Goal: Task Accomplishment & Management: Complete application form

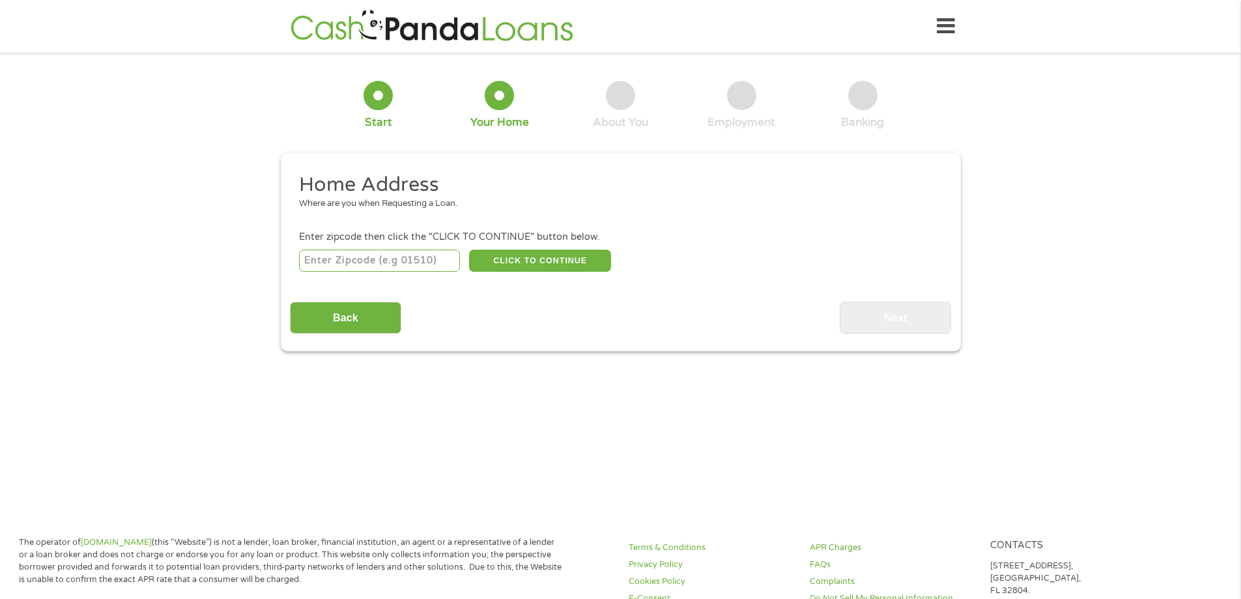
click at [375, 261] on input "number" at bounding box center [379, 261] width 161 height 22
type input "92694"
select select "[US_STATE]"
click at [574, 262] on button "CLICK TO CONTINUE" at bounding box center [540, 261] width 142 height 22
type input "92694"
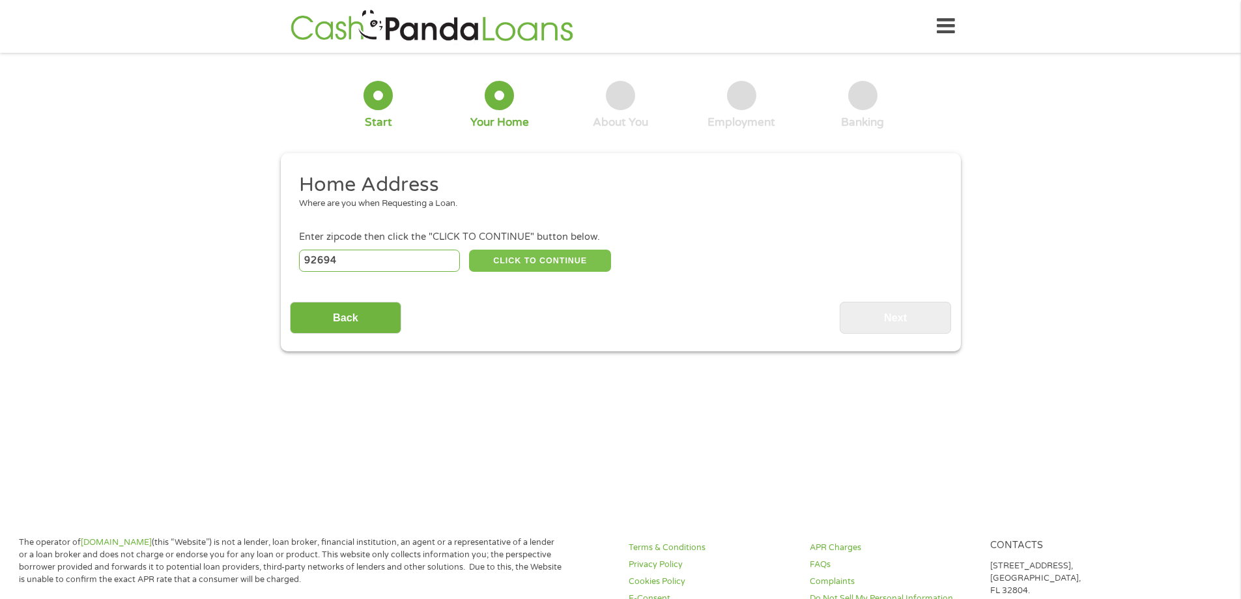
type input "[GEOGRAPHIC_DATA]"
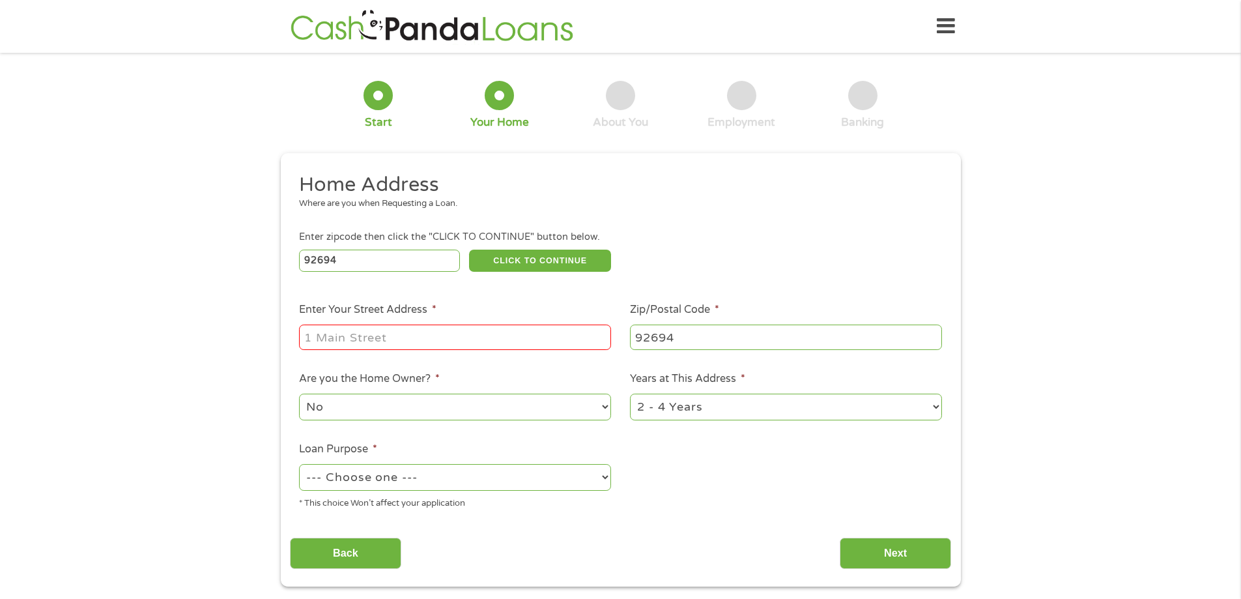
drag, startPoint x: 369, startPoint y: 330, endPoint x: 366, endPoint y: 341, distance: 12.2
click at [361, 344] on input "Enter Your Street Address *" at bounding box center [455, 337] width 312 height 25
click at [364, 337] on input "27082 [PERSON_NAME] Dr [PERSON_NAME] 811" at bounding box center [455, 337] width 312 height 25
type input "[STREET_ADDRESS][PERSON_NAME][PERSON_NAME]"
click at [776, 497] on ul "Home Address Where are you when Requesting a Loan. Enter zipcode then click the…" at bounding box center [620, 346] width 661 height 348
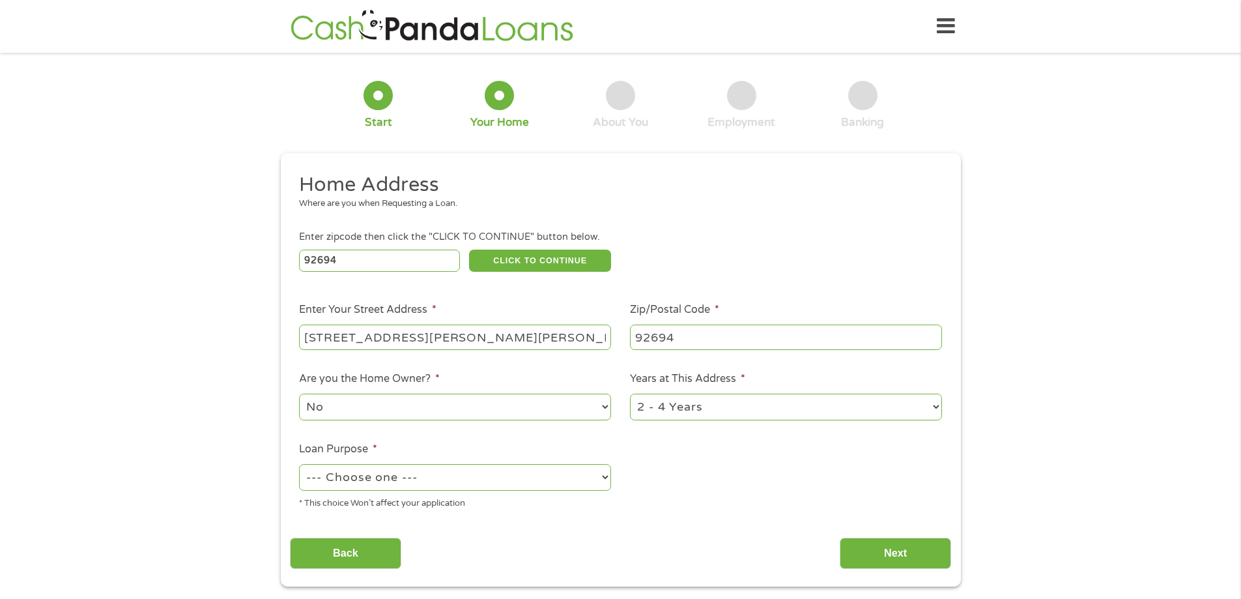
click at [489, 418] on select "No Yes" at bounding box center [455, 407] width 312 height 27
click at [693, 466] on ul "Home Address Where are you when Requesting a Loan. Enter zipcode then click the…" at bounding box center [620, 346] width 661 height 348
click at [484, 489] on select "--- Choose one --- Pay Bills Debt Consolidation Home Improvement Major Purchase…" at bounding box center [455, 477] width 312 height 27
select select "shorttermcash"
click at [299, 464] on select "--- Choose one --- Pay Bills Debt Consolidation Home Improvement Major Purchase…" at bounding box center [455, 477] width 312 height 27
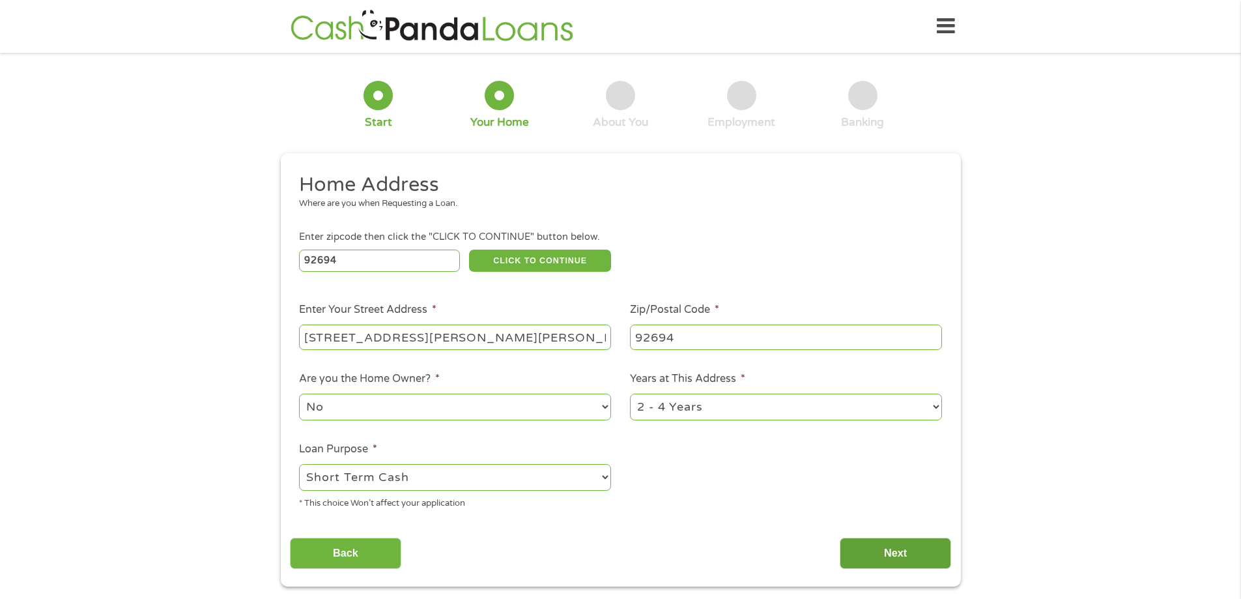
click at [879, 551] on input "Next" at bounding box center [895, 554] width 111 height 32
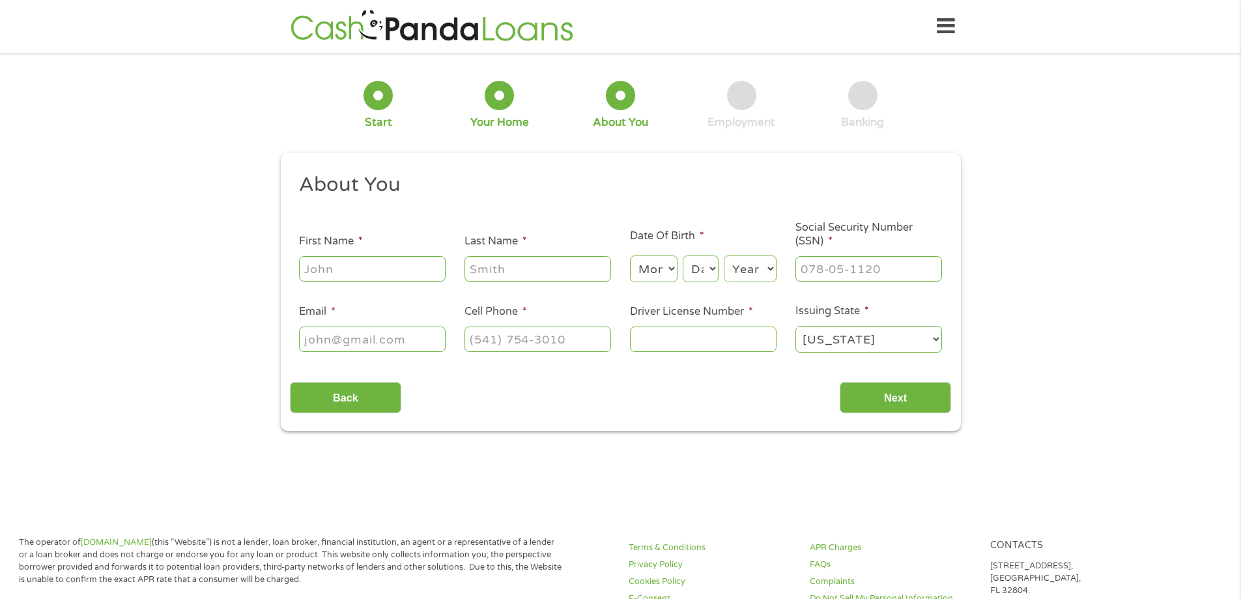
scroll to position [5, 5]
click at [401, 271] on input "First Name *" at bounding box center [372, 268] width 147 height 25
type input "[PERSON_NAME]"
type input "[PERSON_NAME][EMAIL_ADDRESS][DOMAIN_NAME]"
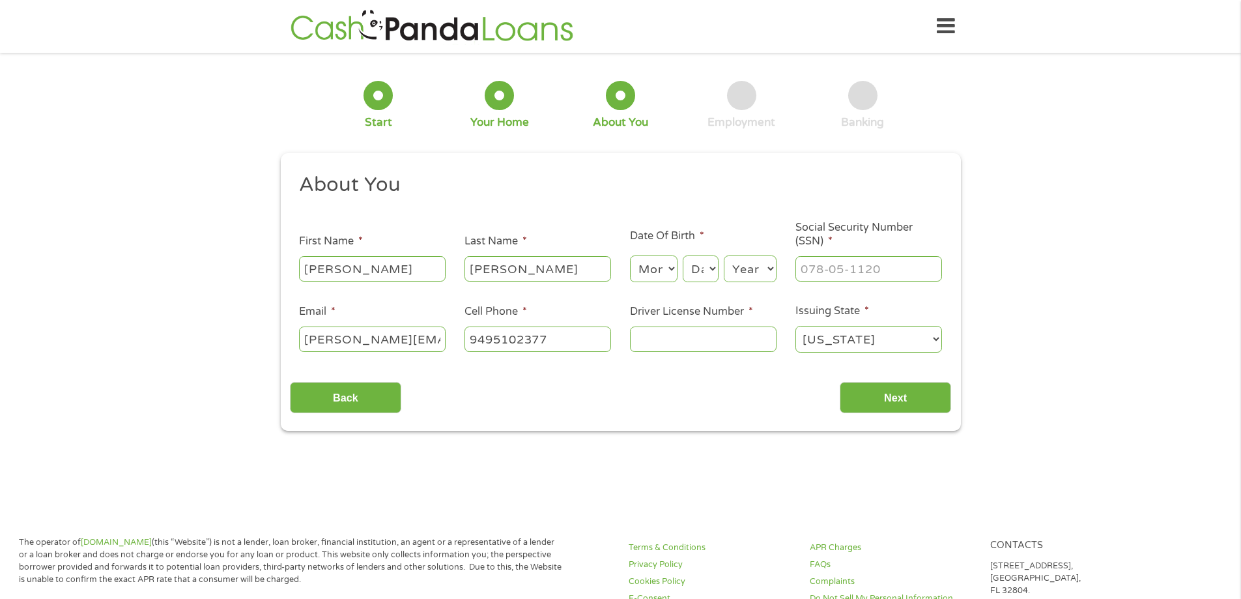
type input "[PHONE_NUMBER]"
click at [652, 266] on select "Month 1 2 3 4 5 6 7 8 9 10 11 12" at bounding box center [654, 268] width 48 height 27
select select "1"
click at [630, 255] on select "Month 1 2 3 4 5 6 7 8 9 10 11 12" at bounding box center [654, 268] width 48 height 27
click at [724, 268] on select "Year [DATE] 2006 2005 2004 2003 2002 2001 2000 1999 1998 1997 1996 1995 1994 19…" at bounding box center [750, 268] width 53 height 27
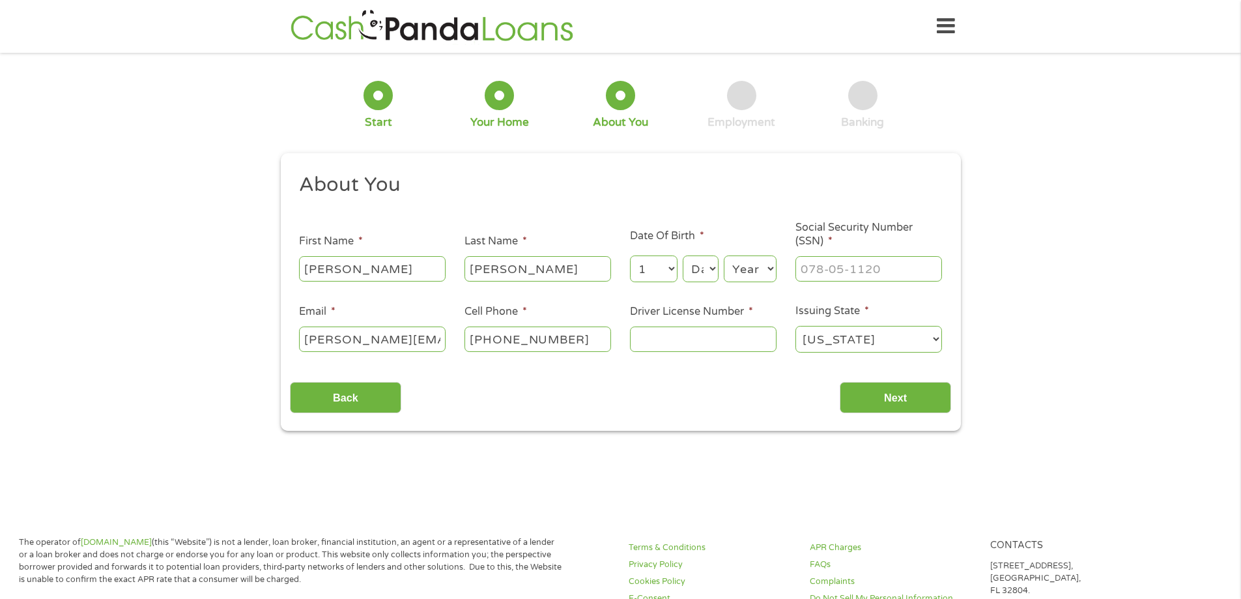
click at [704, 270] on select "Day 1 2 3 4 5 6 7 8 9 10 11 12 13 14 15 16 17 18 19 20 21 22 23 24 25 26 27 28 …" at bounding box center [700, 268] width 35 height 27
select select "14"
click at [683, 255] on select "Day 1 2 3 4 5 6 7 8 9 10 11 12 13 14 15 16 17 18 19 20 21 22 23 24 25 26 27 28 …" at bounding box center [700, 268] width 35 height 27
click at [762, 269] on select "Year [DATE] 2006 2005 2004 2003 2002 2001 2000 1999 1998 1997 1996 1995 1994 19…" at bounding box center [750, 268] width 53 height 27
select select "1981"
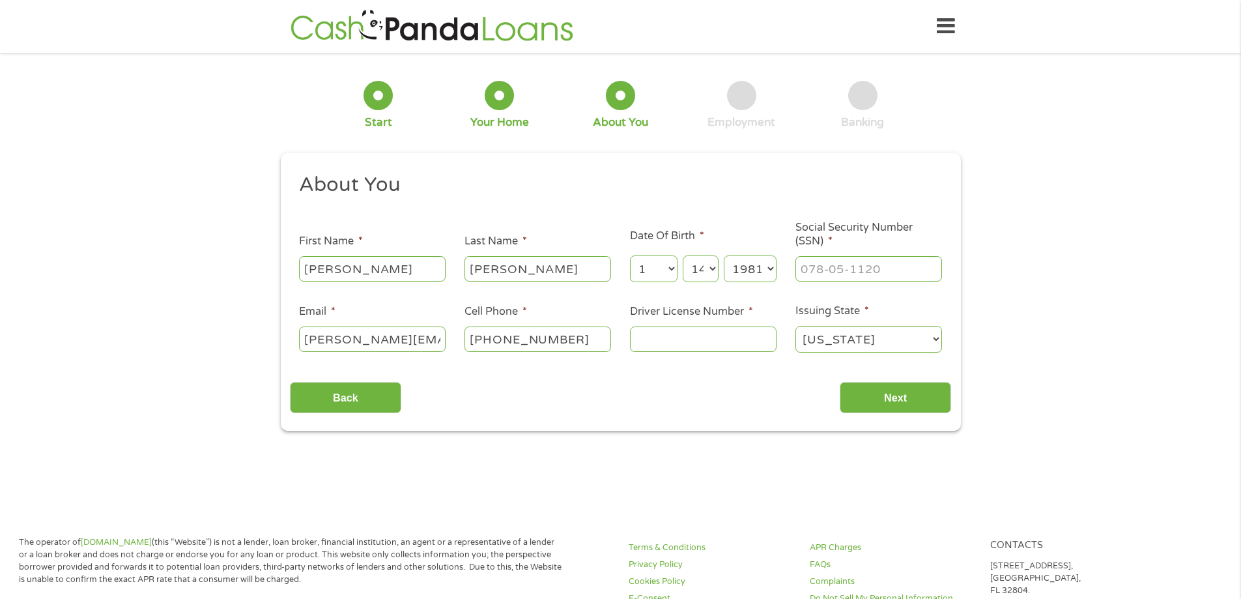
click at [724, 255] on select "Year [DATE] 2006 2005 2004 2003 2002 2001 2000 1999 1998 1997 1996 1995 1994 19…" at bounding box center [750, 268] width 53 height 27
click at [824, 270] on input "___-__-____" at bounding box center [869, 268] width 147 height 25
type input "615-07-2363"
click at [717, 337] on input "Driver License Number *" at bounding box center [703, 338] width 147 height 25
click at [695, 341] on input "Driver License Number *" at bounding box center [703, 338] width 147 height 25
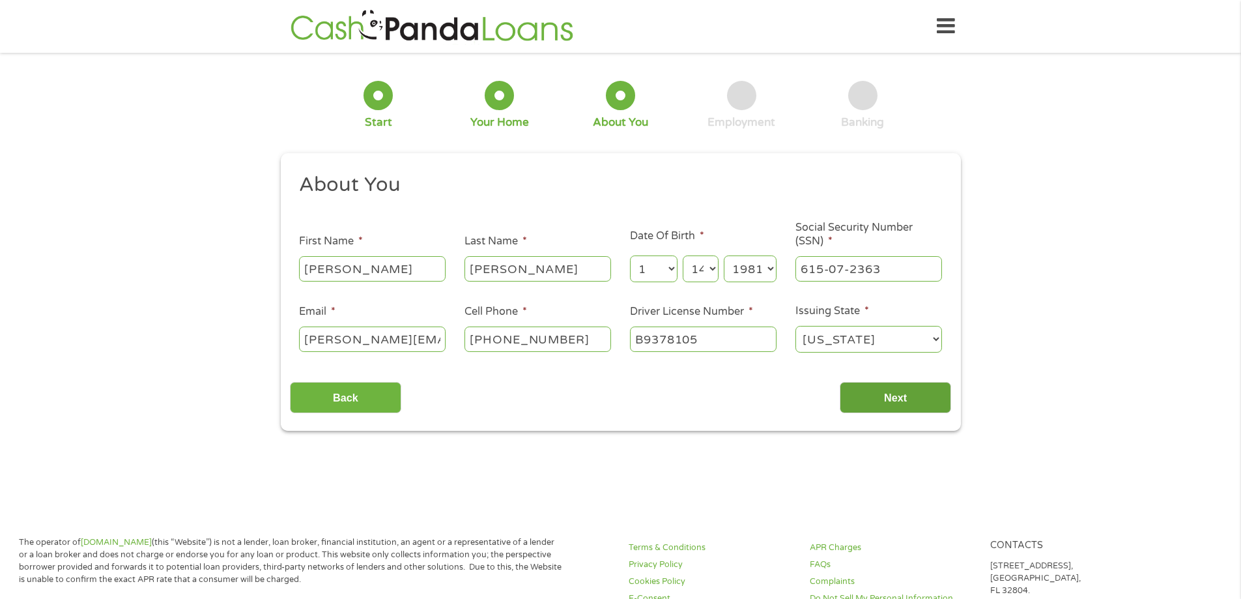
type input "B9378105"
click at [888, 399] on input "Next" at bounding box center [895, 398] width 111 height 32
click at [869, 394] on input "Next" at bounding box center [895, 398] width 111 height 32
click at [892, 393] on input "Next" at bounding box center [895, 398] width 111 height 32
click at [833, 351] on select "[US_STATE] [US_STATE] [US_STATE] [US_STATE] [US_STATE] [US_STATE] [US_STATE] [U…" at bounding box center [869, 339] width 147 height 27
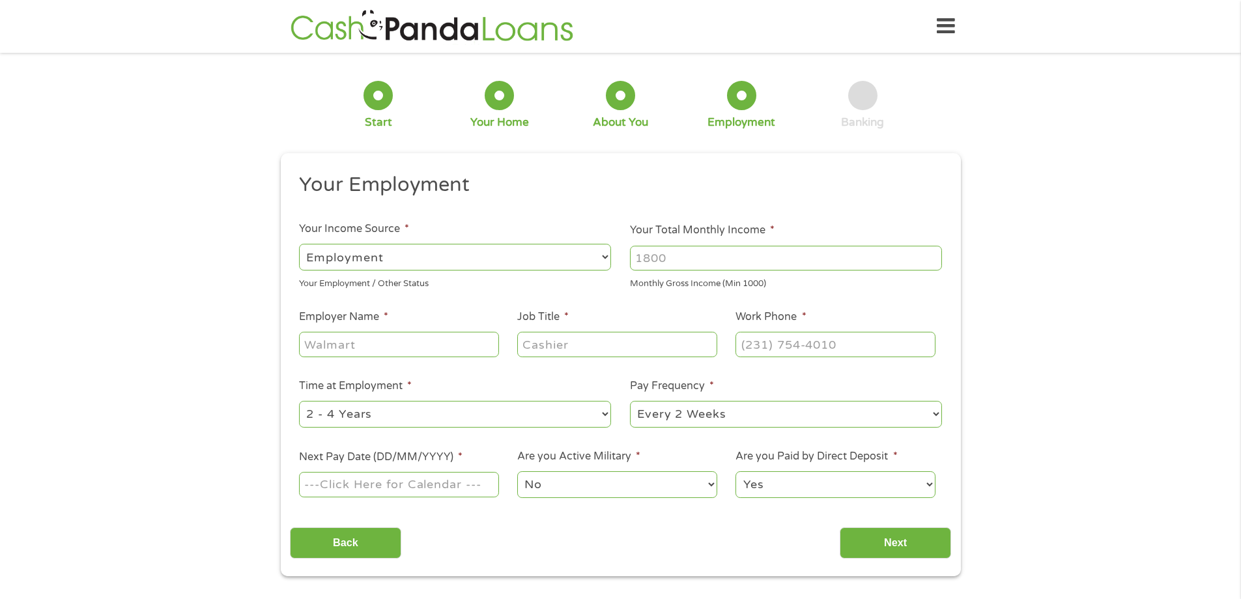
click at [688, 250] on input "Your Total Monthly Income *" at bounding box center [786, 258] width 312 height 25
type input "4284"
click at [1056, 336] on div "1 Start 2 Your Home 3 About You 4 Employment 5 Banking 6 This field is hidden w…" at bounding box center [620, 319] width 1241 height 514
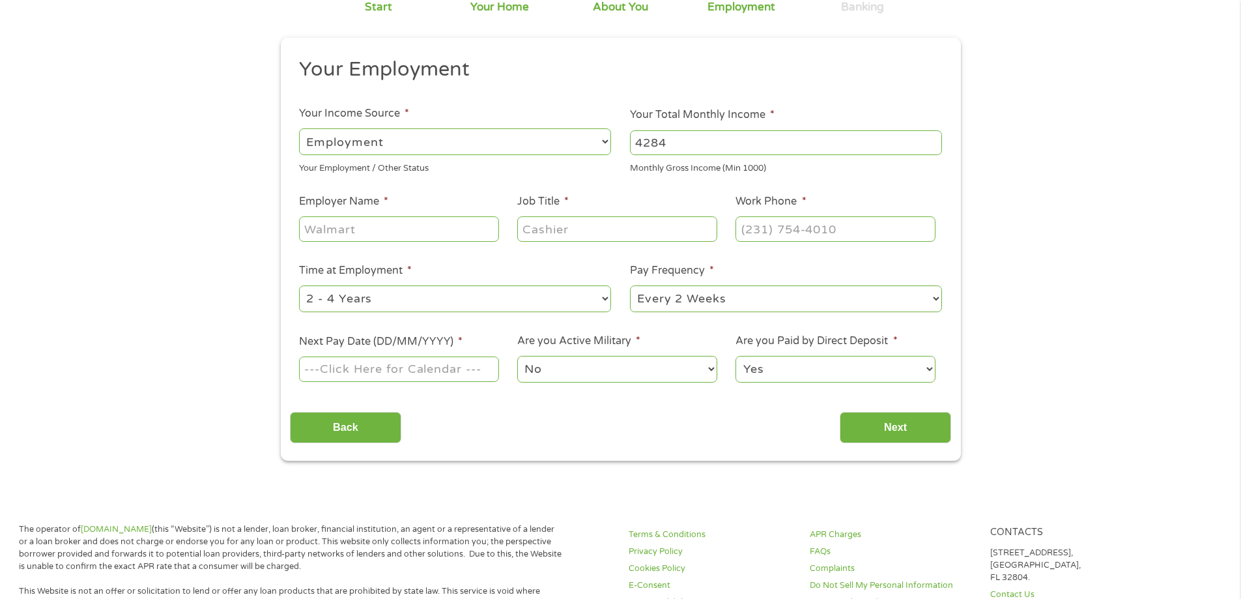
scroll to position [130, 0]
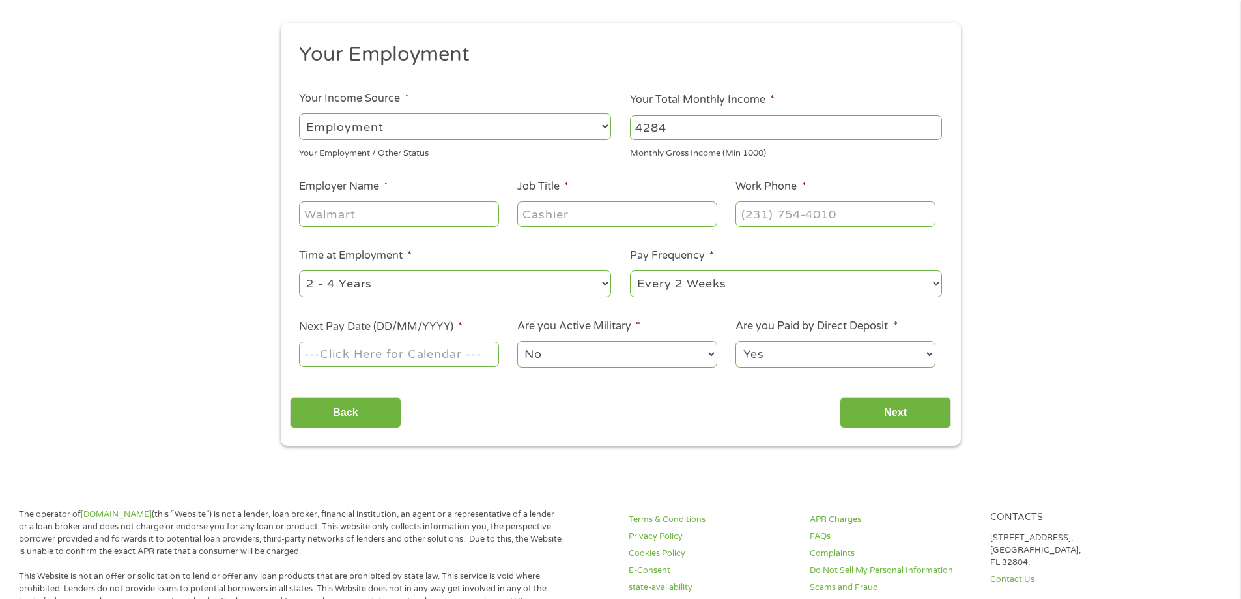
click at [406, 212] on input "Employer Name *" at bounding box center [398, 213] width 199 height 25
type input "Hampton Products"
type input "Customer Service"
type input "[PHONE_NUMBER]"
click at [414, 289] on select "--- Choose one --- 1 Year or less 1 - 2 Years 2 - 4 Years Over 4 Years" at bounding box center [455, 283] width 312 height 27
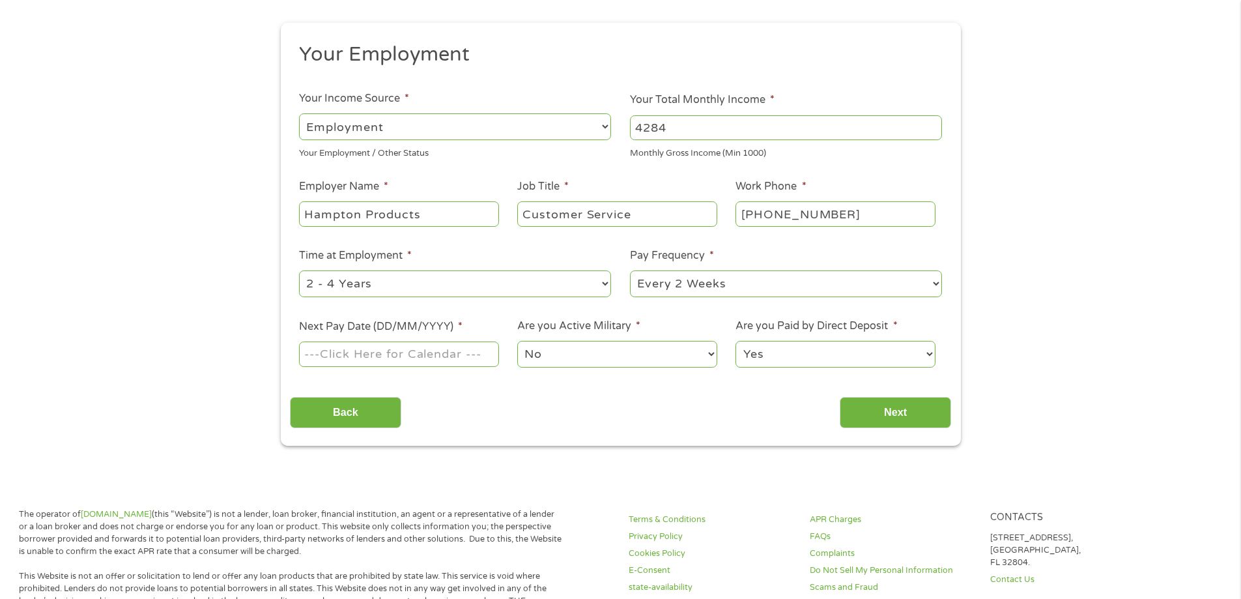
select select "60months"
click at [299, 270] on select "--- Choose one --- 1 Year or less 1 - 2 Years 2 - 4 Years Over 4 Years" at bounding box center [455, 283] width 312 height 27
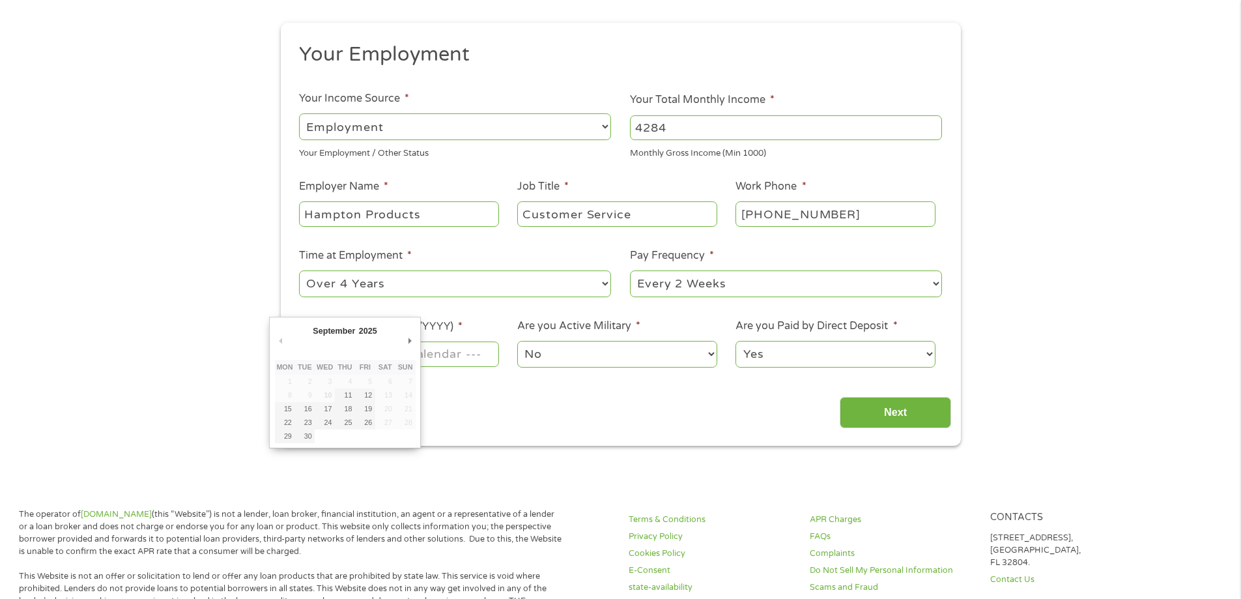
click at [391, 356] on body "Home Get Loan Offer How it works FAQs Blog Cash Loans Quick Loans Online Loans …" at bounding box center [620, 580] width 1241 height 1421
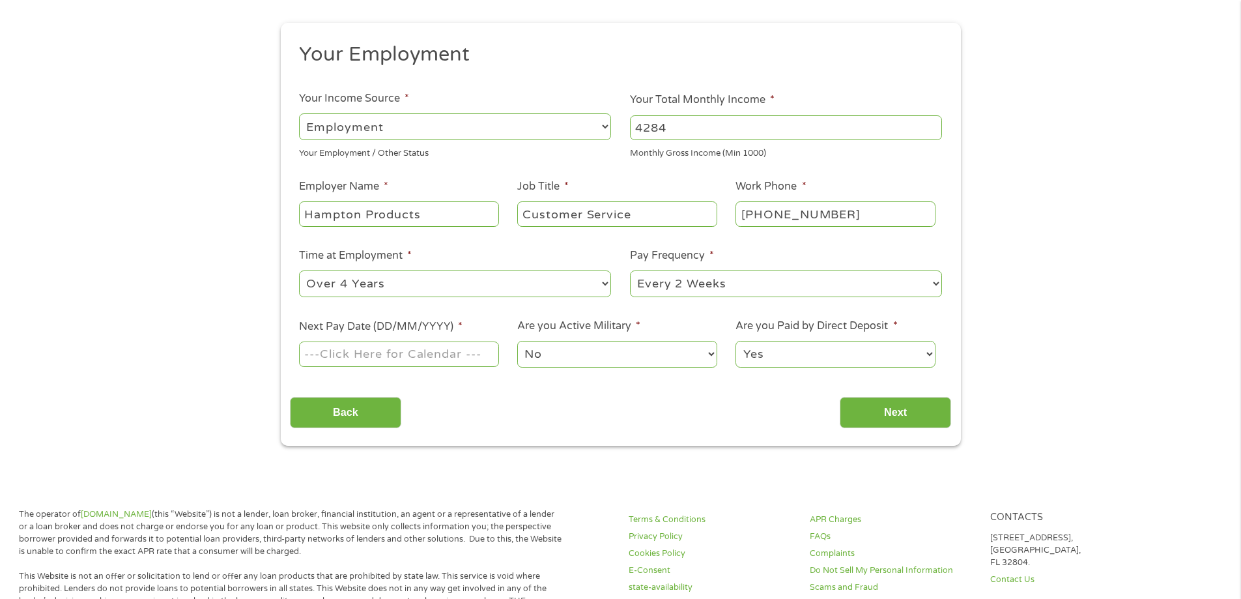
click at [392, 346] on input "Next Pay Date (DD/MM/YYYY) *" at bounding box center [398, 353] width 199 height 25
click at [431, 357] on input "[DATE]" at bounding box center [398, 353] width 199 height 25
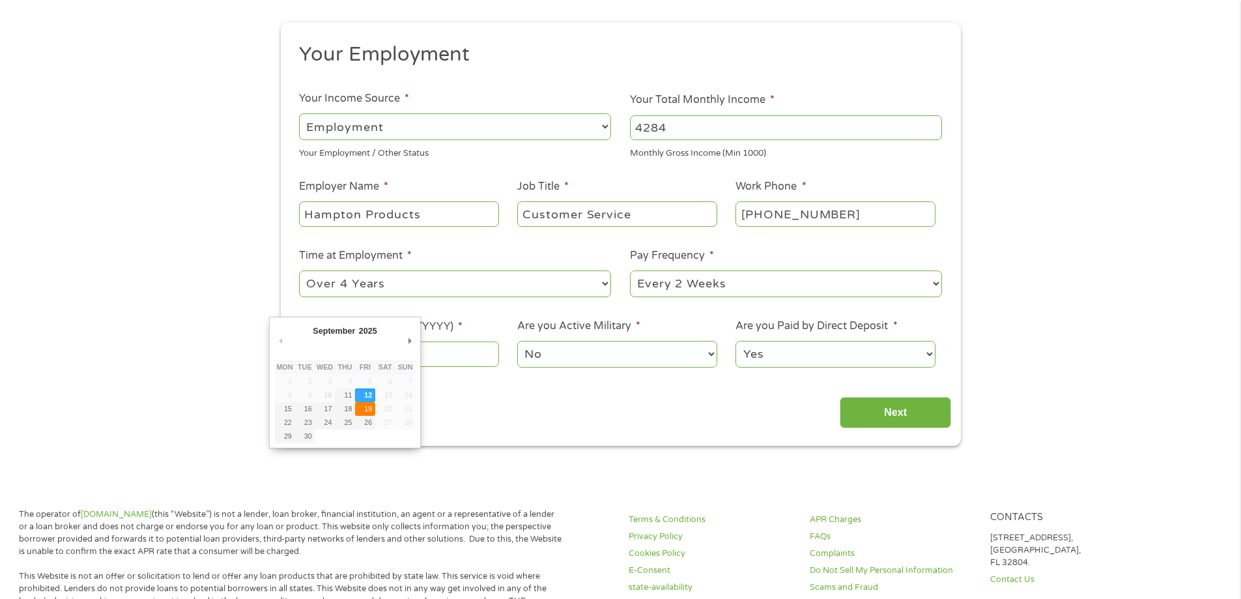
type input "[DATE]"
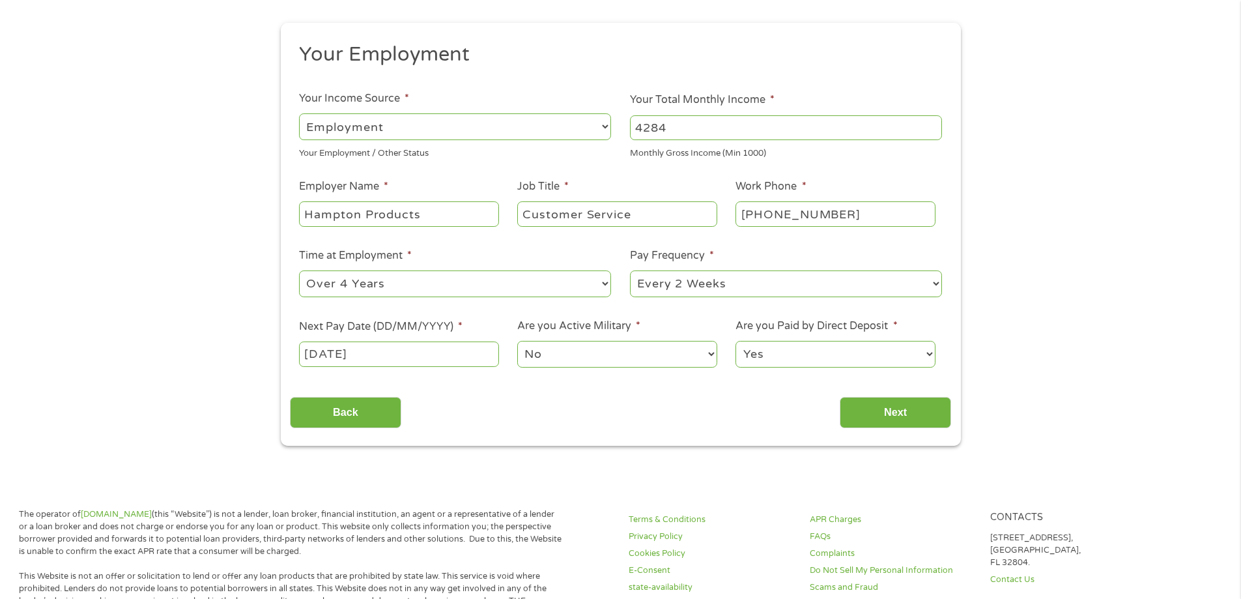
click at [590, 358] on select "No Yes" at bounding box center [616, 354] width 199 height 27
click at [794, 352] on select "Yes No" at bounding box center [835, 354] width 199 height 27
click at [736, 341] on select "Yes No" at bounding box center [835, 354] width 199 height 27
click at [891, 411] on input "Next" at bounding box center [895, 413] width 111 height 32
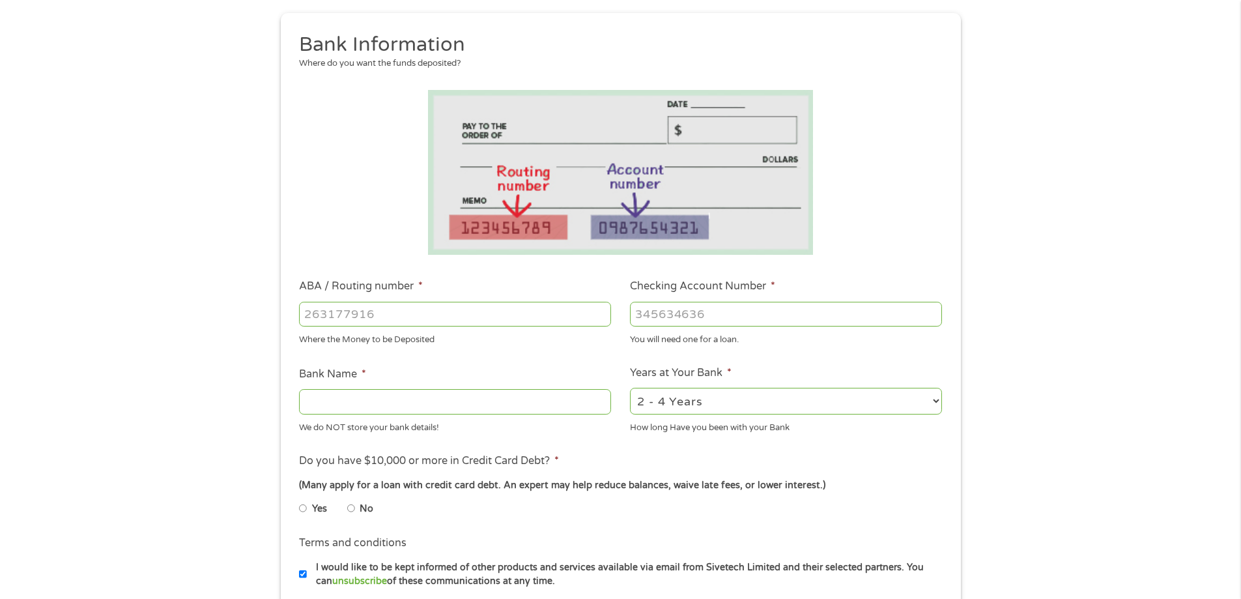
scroll to position [195, 0]
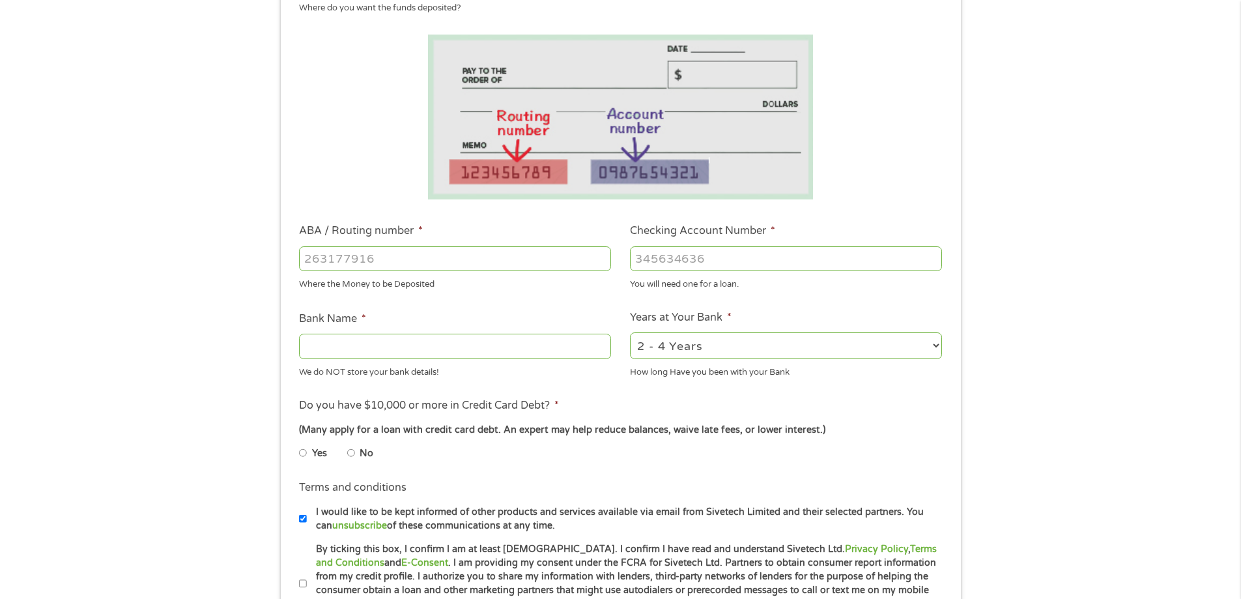
click at [917, 437] on li "Do you have $10,000 or more in Credit Card Debt? * (Many apply for a loan with …" at bounding box center [620, 433] width 661 height 73
click at [678, 255] on input "Checking Account Number *" at bounding box center [786, 258] width 312 height 25
click at [712, 259] on input "Checking Account Number *" at bounding box center [786, 258] width 312 height 25
click at [974, 364] on div "1 Start 2 Your Home 3 About You 4 Employment 5 Banking 6 This field is hidden w…" at bounding box center [620, 279] width 1241 height 826
click at [660, 260] on input "Checking Account Number *" at bounding box center [786, 258] width 312 height 25
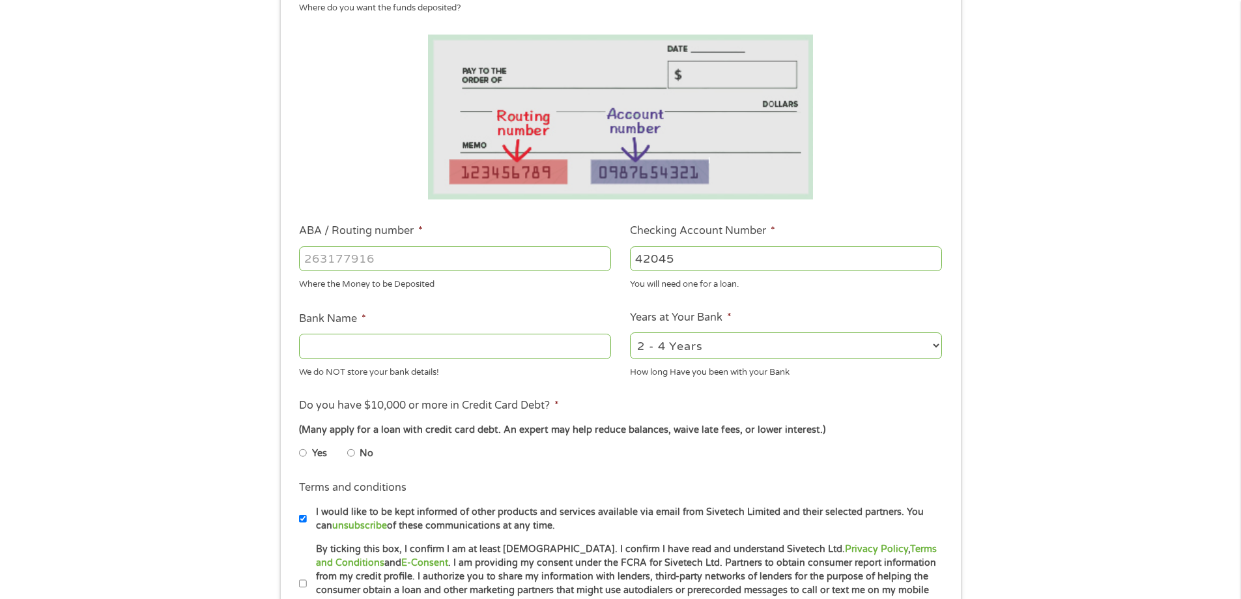
click at [870, 259] on input "42045" at bounding box center [786, 258] width 312 height 25
click at [858, 255] on input "420458835" at bounding box center [786, 258] width 312 height 25
type input "42045883586"
click at [334, 340] on input "Bank Name *" at bounding box center [455, 346] width 312 height 25
type input "CitiBank"
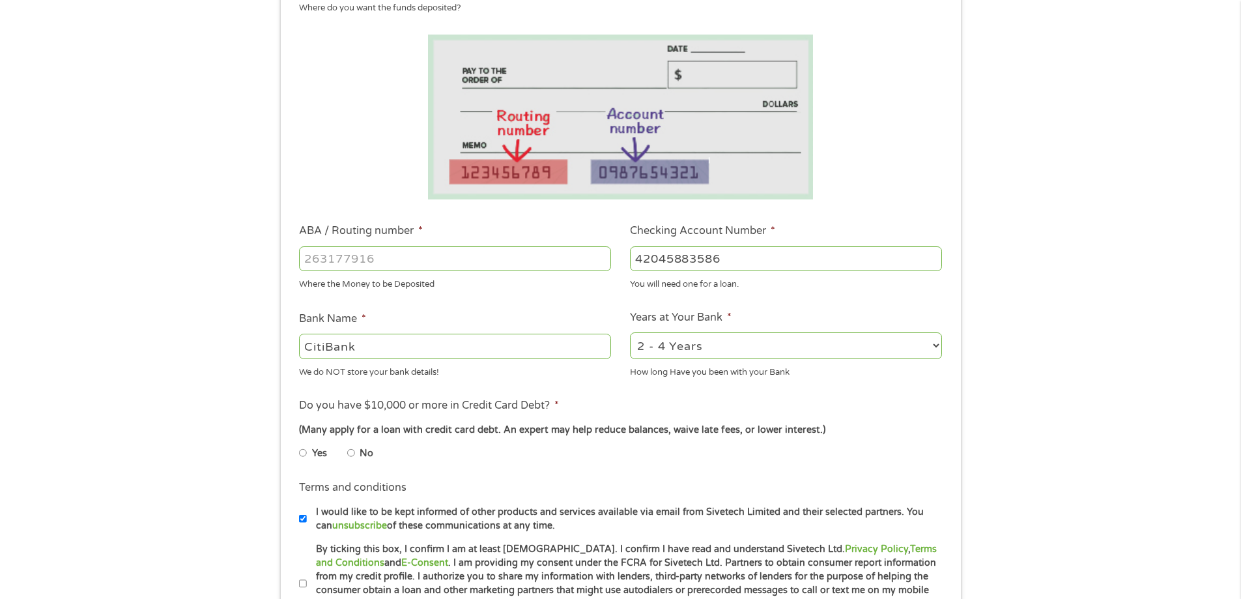
click at [186, 378] on div "1 Start 2 Your Home 3 About You 4 Employment 5 Banking 6 This field is hidden w…" at bounding box center [620, 279] width 1241 height 826
click at [407, 257] on input "ABA / Routing number *" at bounding box center [455, 258] width 312 height 25
click at [963, 364] on div "1 Start 2 Your Home 3 About You 4 Employment 5 Banking 6 This field is hidden w…" at bounding box center [621, 279] width 704 height 826
drag, startPoint x: 316, startPoint y: 258, endPoint x: 293, endPoint y: 258, distance: 22.8
click at [293, 258] on li "ABA / Routing number * 0 Where the Money to be Deposited" at bounding box center [455, 257] width 331 height 68
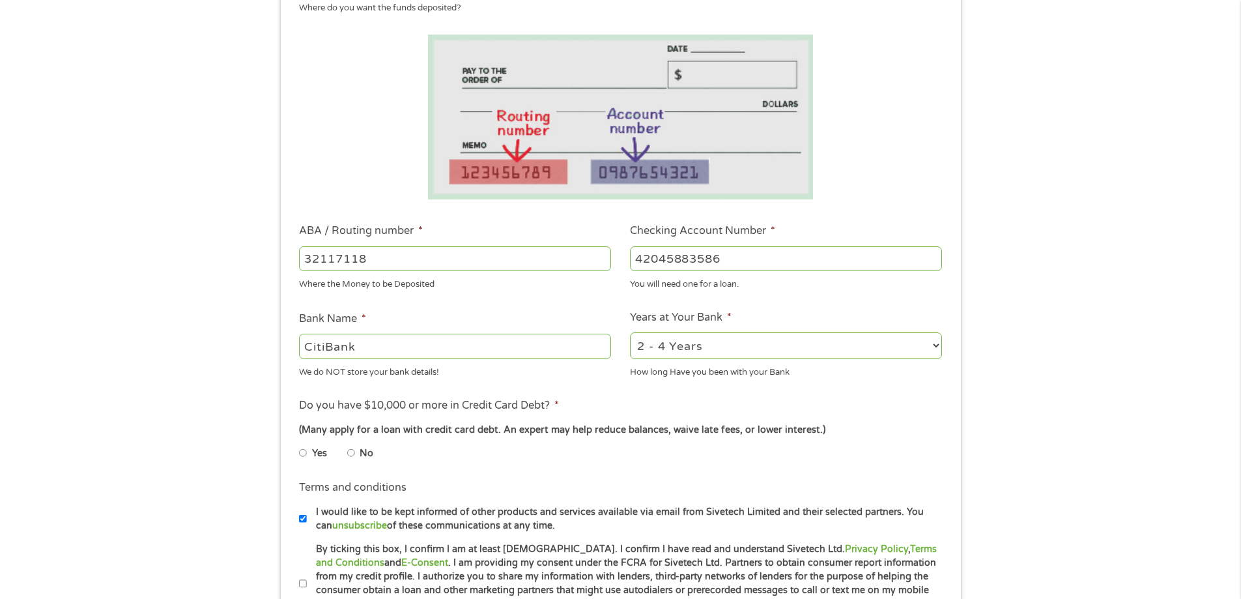
type input "321171184"
type input "CITIBANK FSB"
type input "321171184"
click at [169, 359] on div "1 Start 2 Your Home 3 About You 4 Employment 5 Banking 6 This field is hidden w…" at bounding box center [620, 279] width 1241 height 826
click at [787, 341] on select "2 - 4 Years 6 - 12 Months 1 - 2 Years Over 4 Years" at bounding box center [786, 345] width 312 height 27
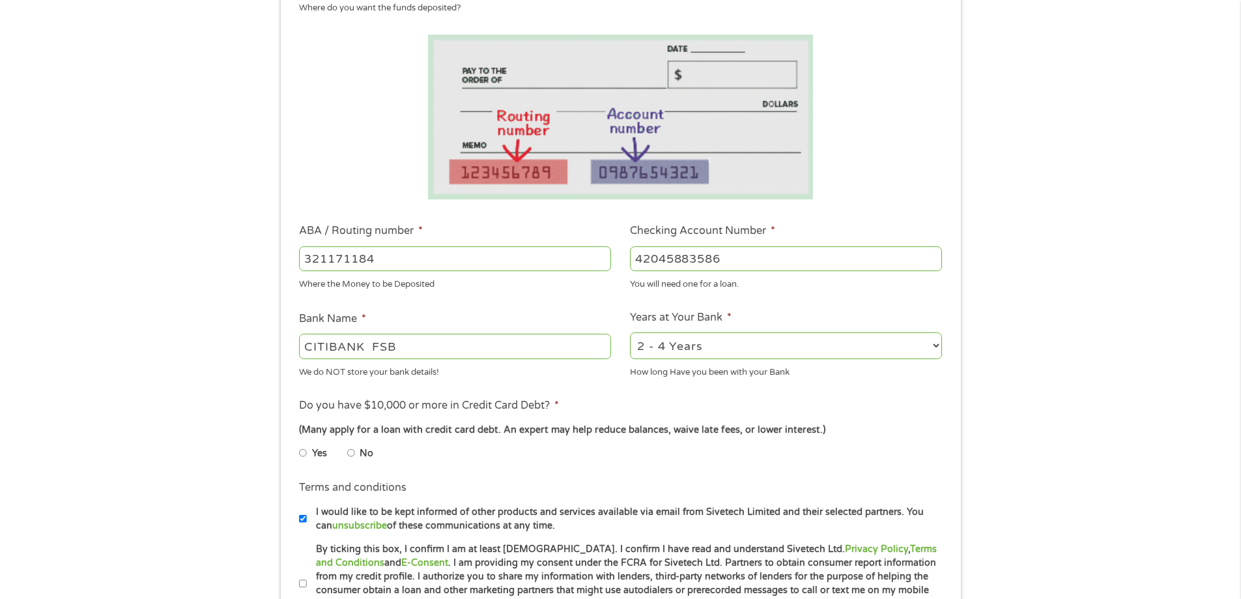
select select "12months"
click at [630, 332] on select "2 - 4 Years 6 - 12 Months 1 - 2 Years Over 4 Years" at bounding box center [786, 345] width 312 height 27
click at [1069, 378] on div "1 Start 2 Your Home 3 About You 4 Employment 5 Banking 6 This field is hidden w…" at bounding box center [620, 279] width 1241 height 826
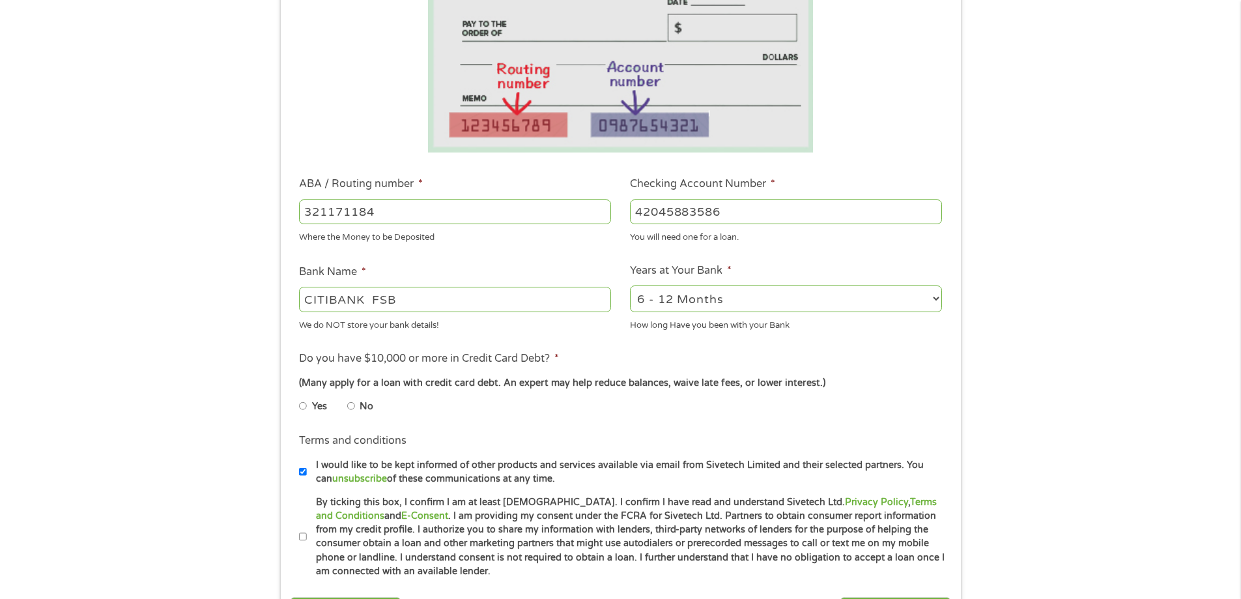
scroll to position [456, 0]
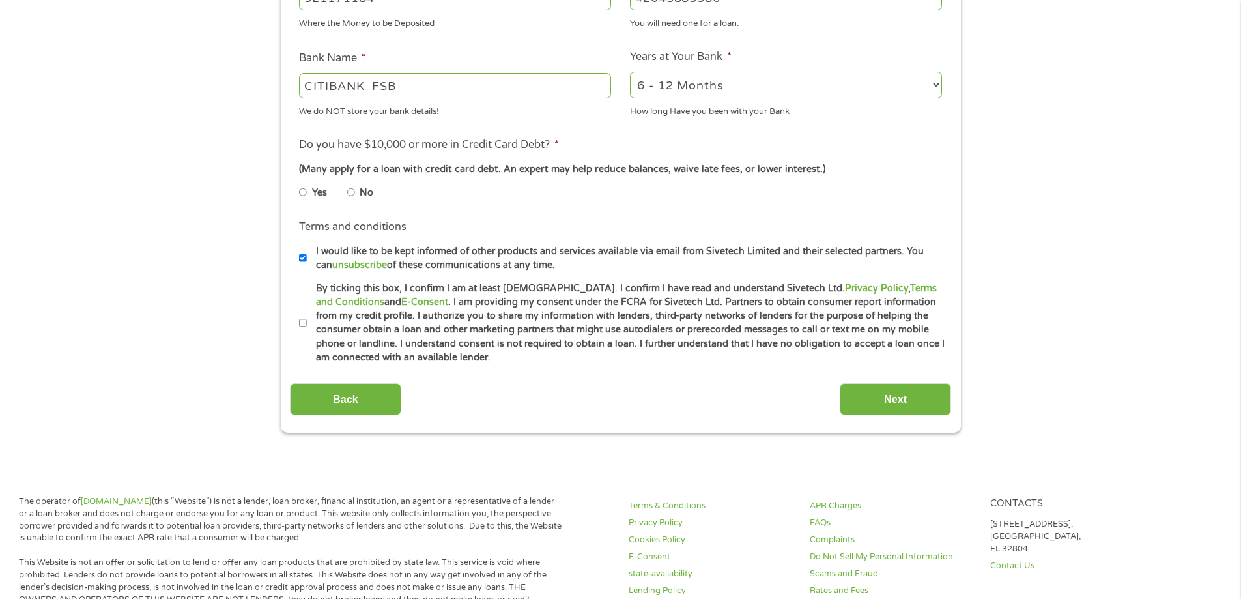
click at [351, 192] on input "No" at bounding box center [351, 192] width 8 height 21
radio input "true"
click at [298, 323] on li "Terms and conditions * By ticking this box, I confirm I am at least [DEMOGRAPHI…" at bounding box center [620, 323] width 661 height 83
click at [301, 322] on input "By ticking this box, I confirm I am at least [DEMOGRAPHIC_DATA]. I confirm I ha…" at bounding box center [303, 323] width 8 height 21
checkbox input "true"
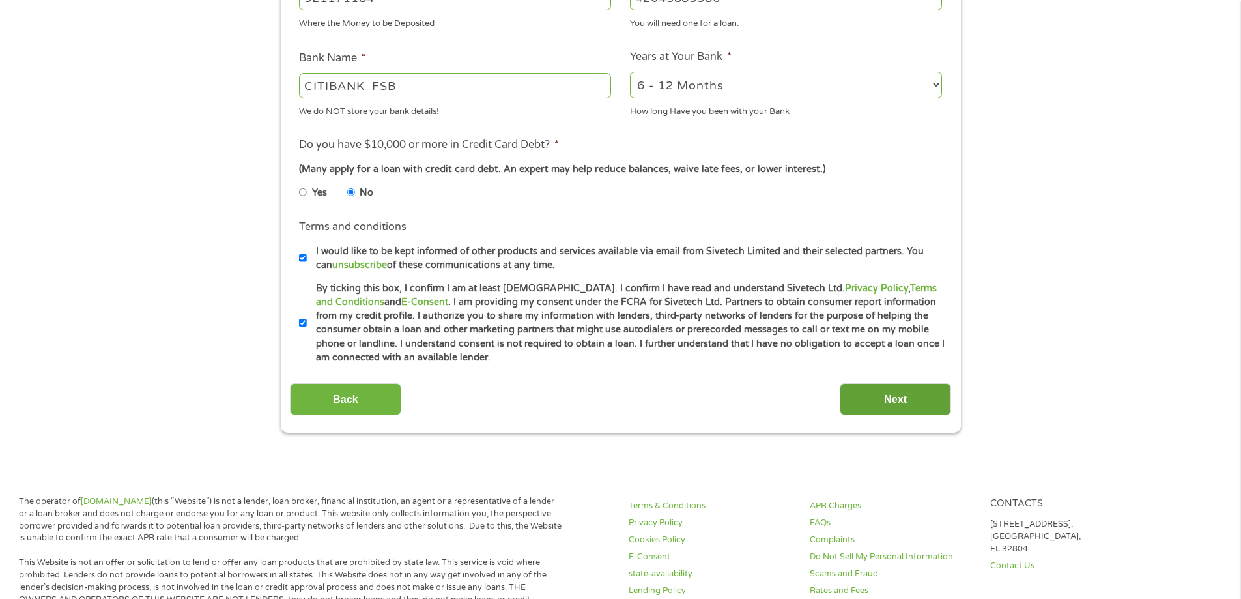
click at [892, 399] on input "Next" at bounding box center [895, 399] width 111 height 32
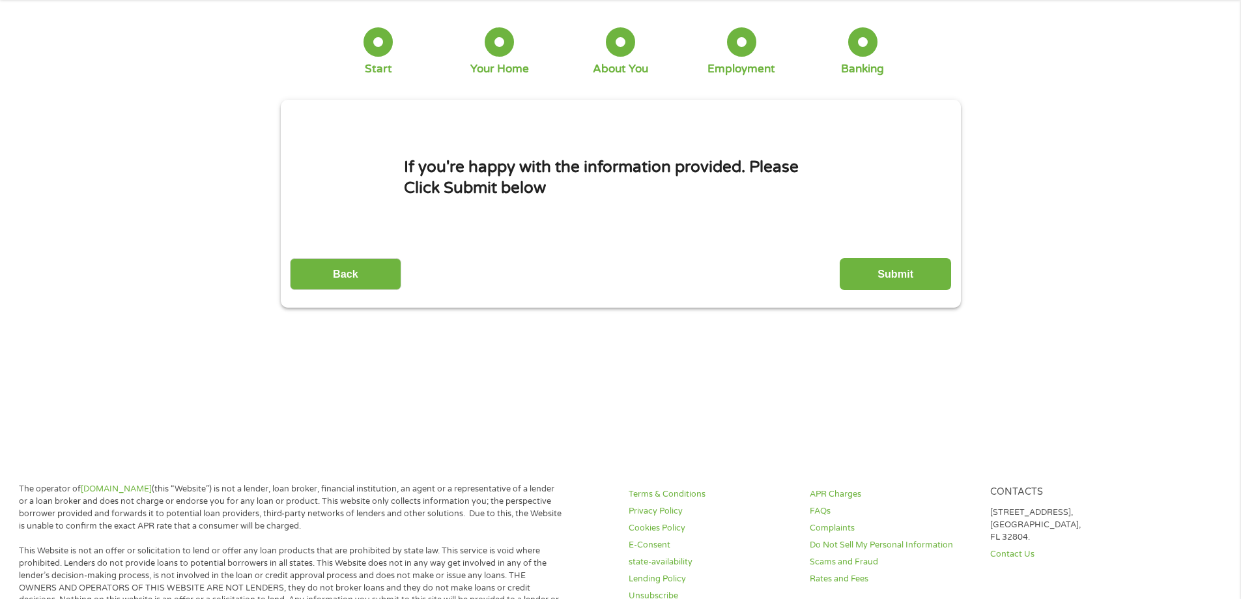
scroll to position [0, 0]
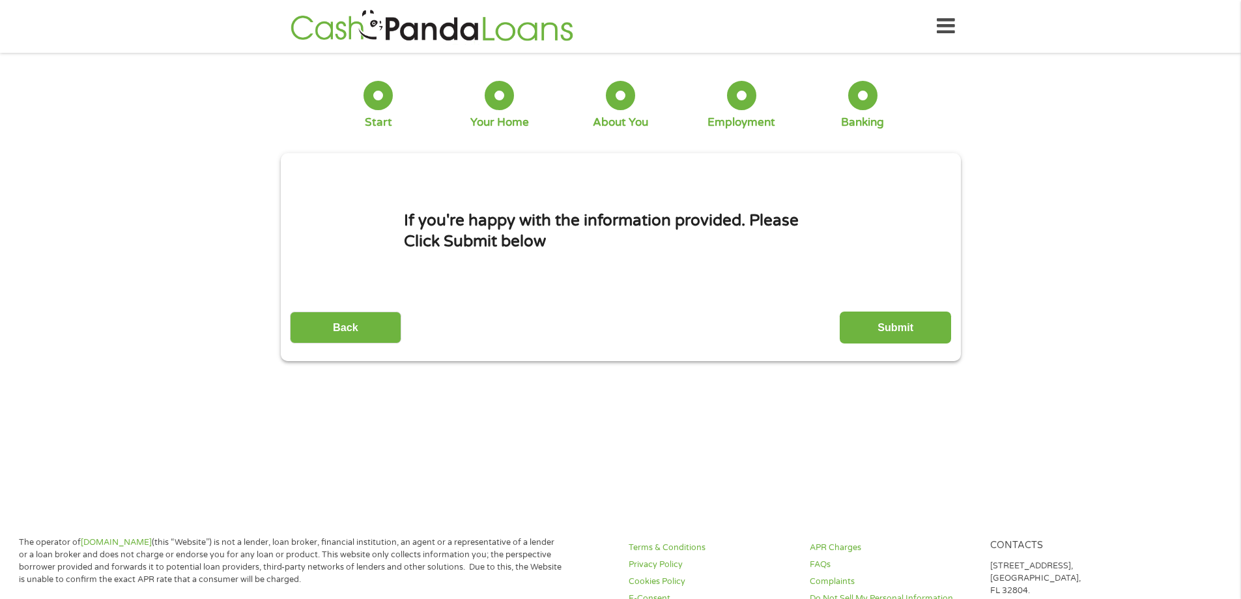
click at [893, 328] on input "Submit" at bounding box center [895, 327] width 111 height 32
